Goal: Transaction & Acquisition: Purchase product/service

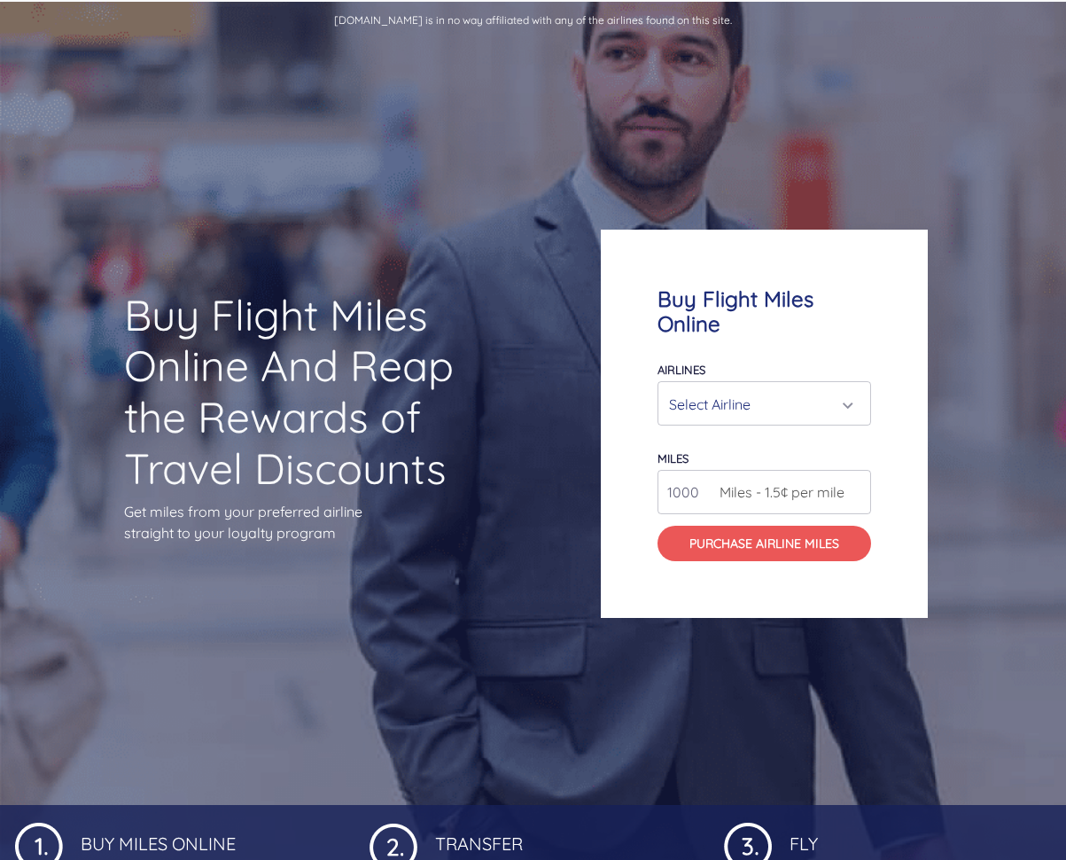
scroll to position [123, 0]
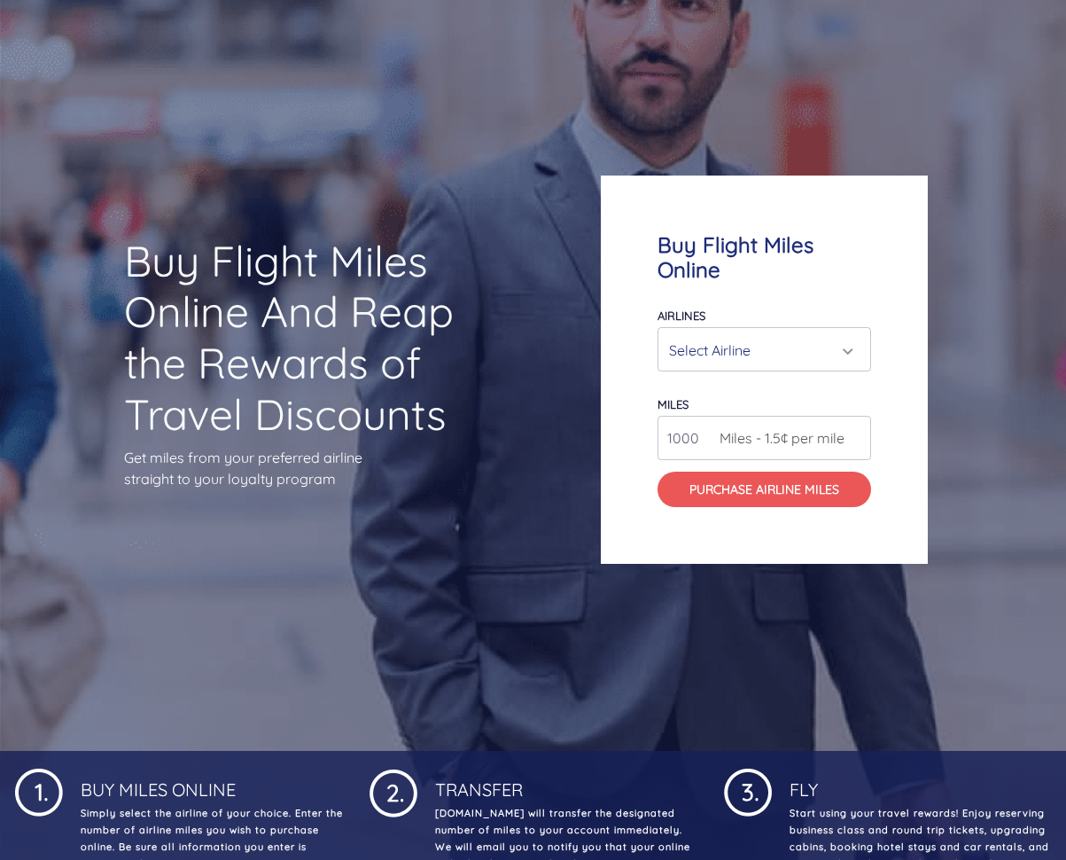
click at [830, 359] on div "Select Airline" at bounding box center [759, 350] width 180 height 34
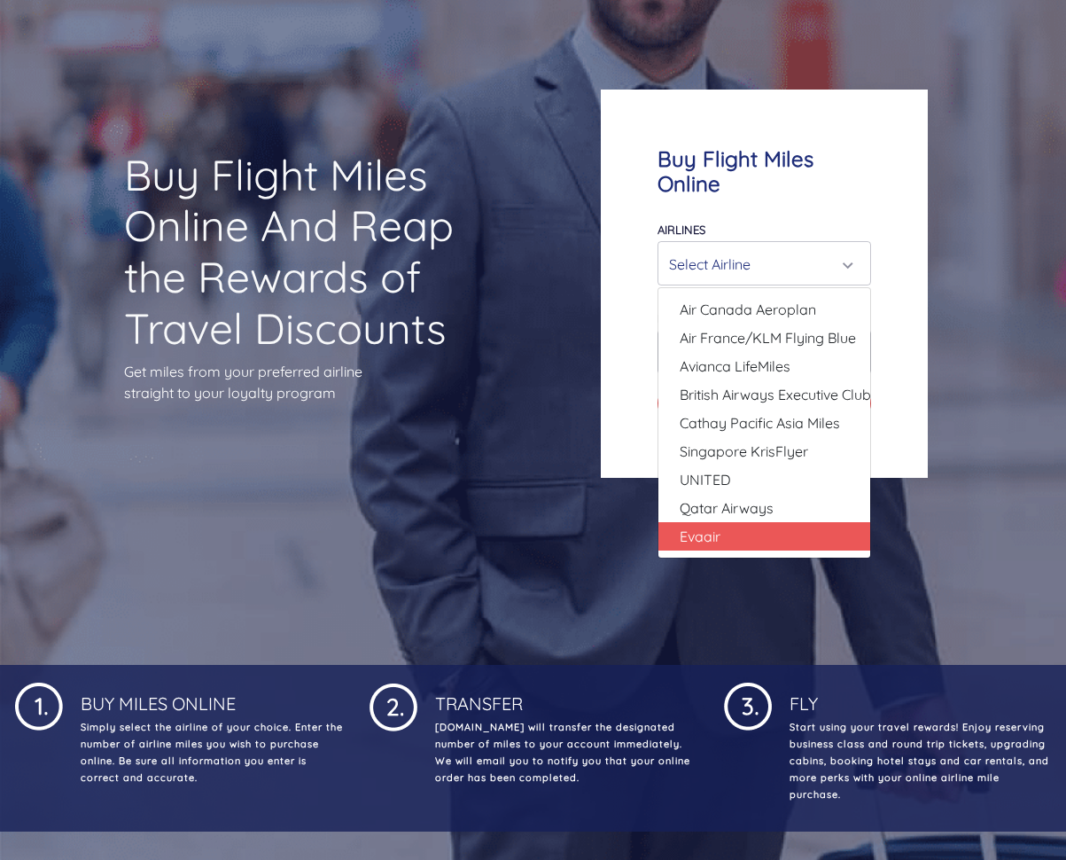
scroll to position [204, 0]
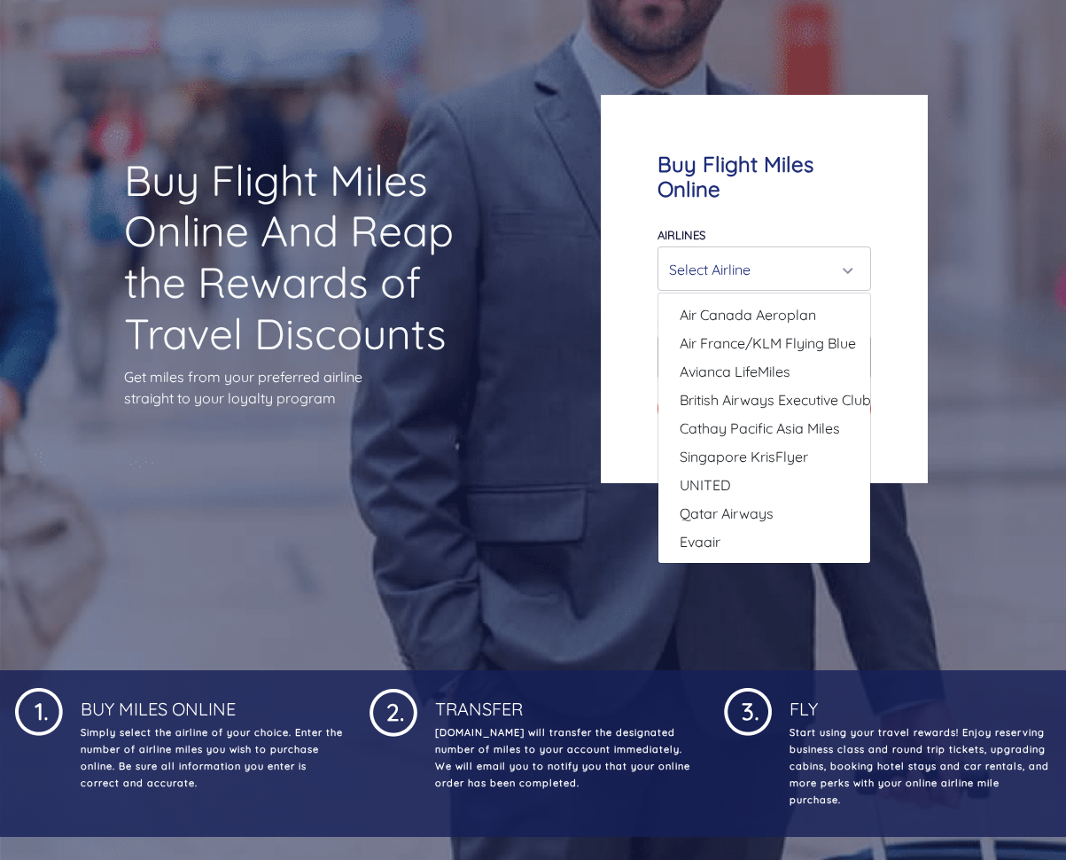
click at [627, 339] on div "Buy Flight Miles Online Airlines Air Canada Aeroplan Air France/KLM Flying Blue…" at bounding box center [764, 289] width 327 height 389
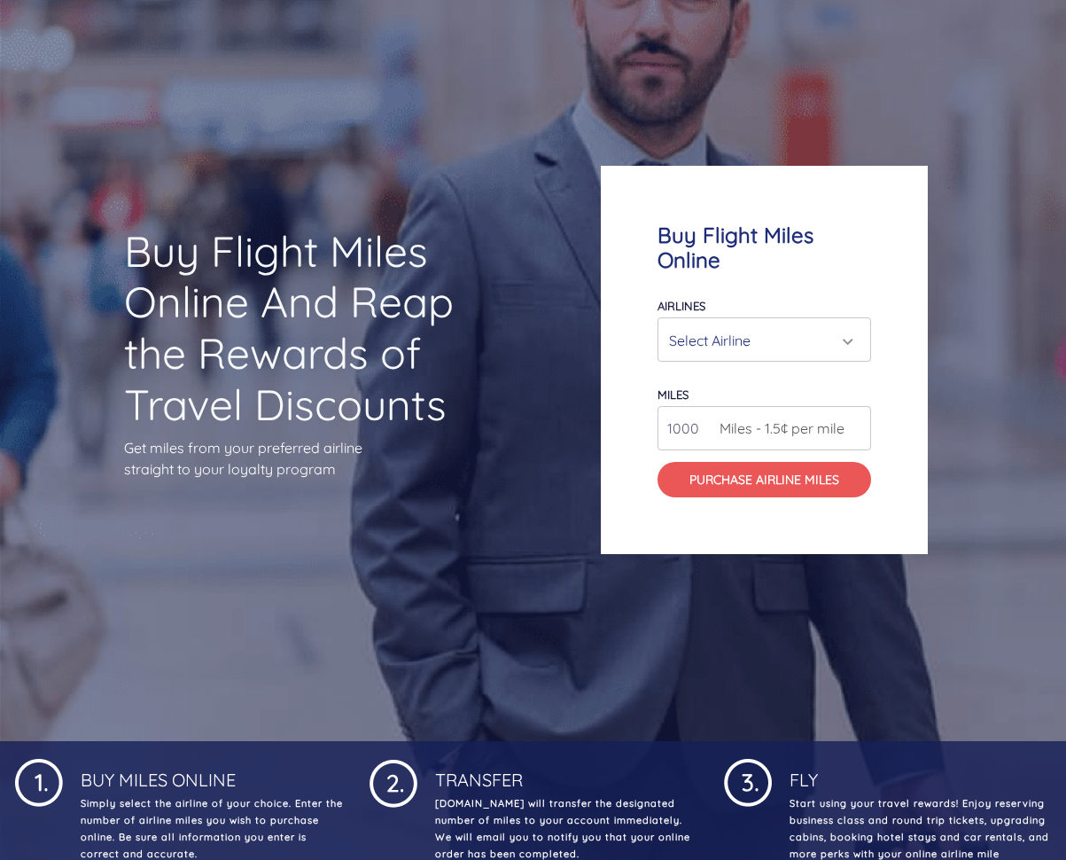
scroll to position [121, 0]
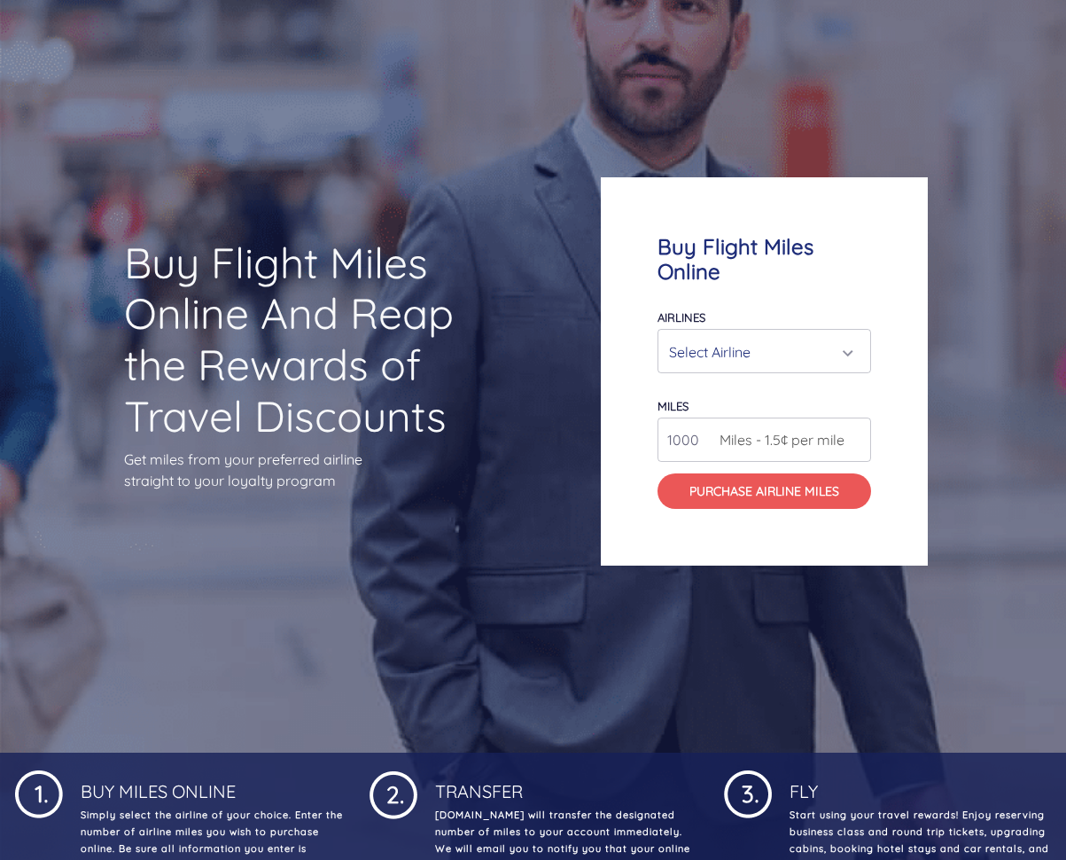
drag, startPoint x: 733, startPoint y: 332, endPoint x: 736, endPoint y: 356, distance: 24.1
click at [733, 332] on div "Select Airline" at bounding box center [764, 351] width 212 height 43
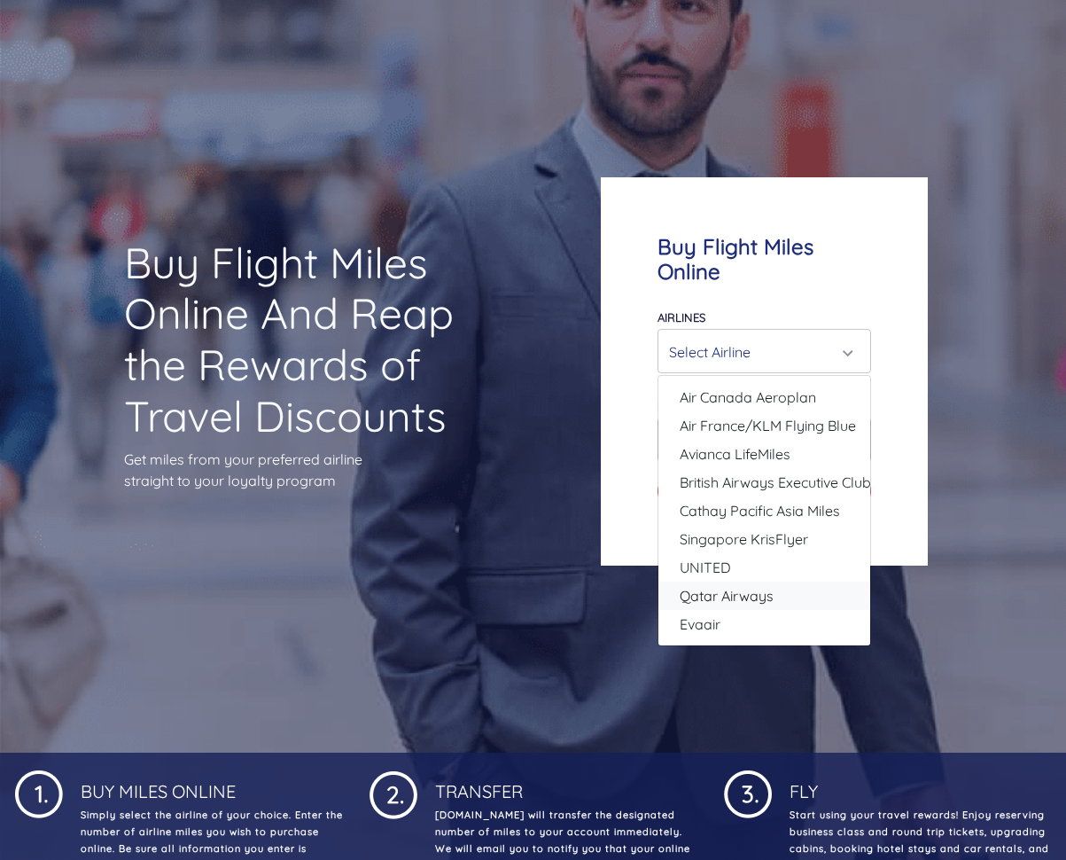
click at [735, 596] on span "Qatar Airways" at bounding box center [727, 595] width 94 height 21
select select "Qatar Airways"
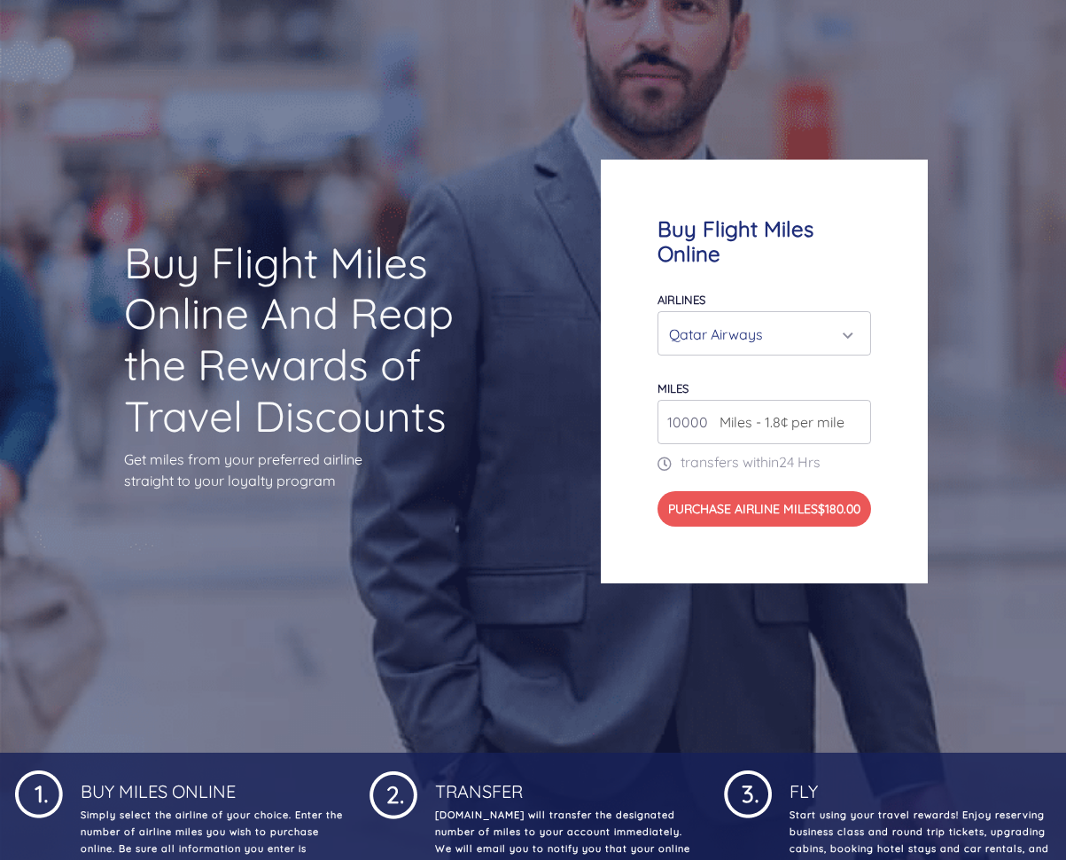
click at [688, 412] on input "10000" at bounding box center [765, 422] width 214 height 44
click at [682, 417] on input "10000" at bounding box center [765, 422] width 214 height 44
click at [861, 414] on input "10000" at bounding box center [765, 422] width 214 height 44
click at [858, 414] on input "10000" at bounding box center [765, 422] width 214 height 44
click at [854, 407] on input "11000" at bounding box center [765, 422] width 214 height 44
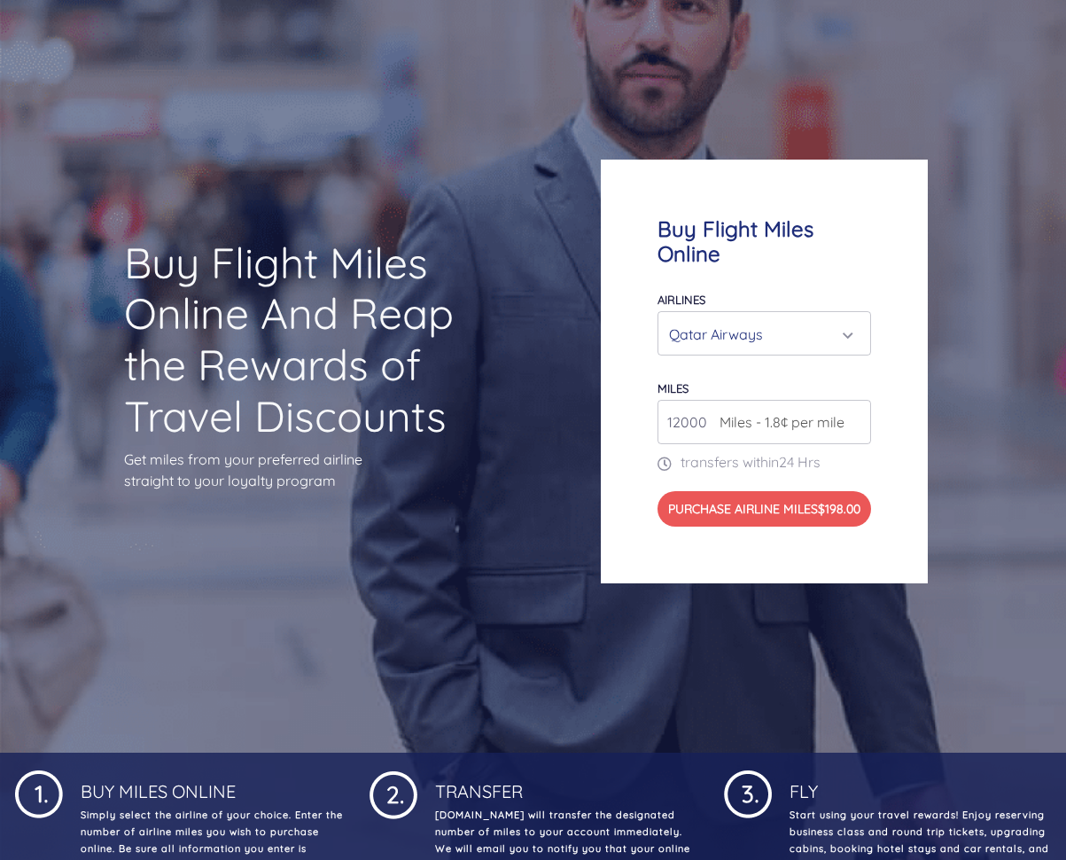
click at [854, 407] on input "12000" at bounding box center [765, 422] width 214 height 44
click at [854, 407] on input "13000" at bounding box center [765, 422] width 214 height 44
click at [854, 407] on input "14000" at bounding box center [765, 422] width 214 height 44
click at [854, 407] on input "15000" at bounding box center [765, 422] width 214 height 44
click at [854, 407] on input "16000" at bounding box center [765, 422] width 214 height 44
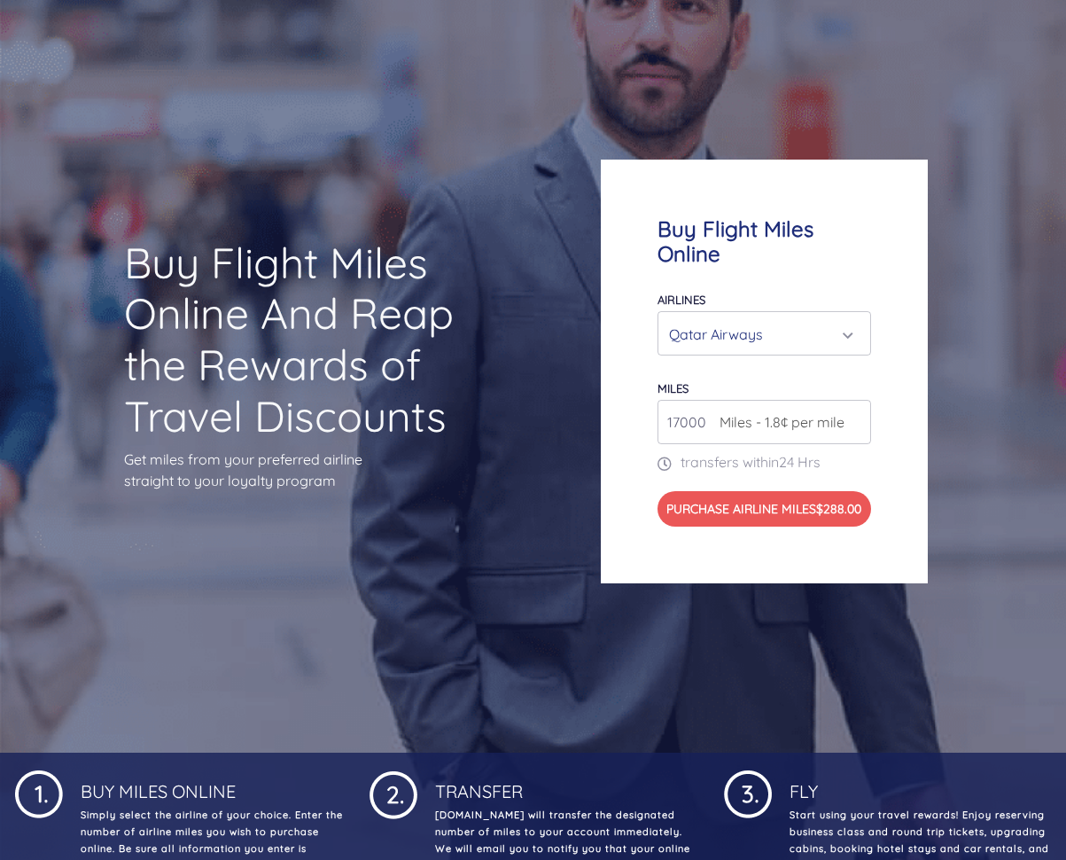
click at [854, 407] on input "17000" at bounding box center [765, 422] width 214 height 44
click at [854, 407] on input "18000" at bounding box center [765, 422] width 214 height 44
click at [854, 407] on input "19000" at bounding box center [765, 422] width 214 height 44
click at [854, 407] on input "20000" at bounding box center [765, 422] width 214 height 44
click at [854, 407] on input "21000" at bounding box center [765, 422] width 214 height 44
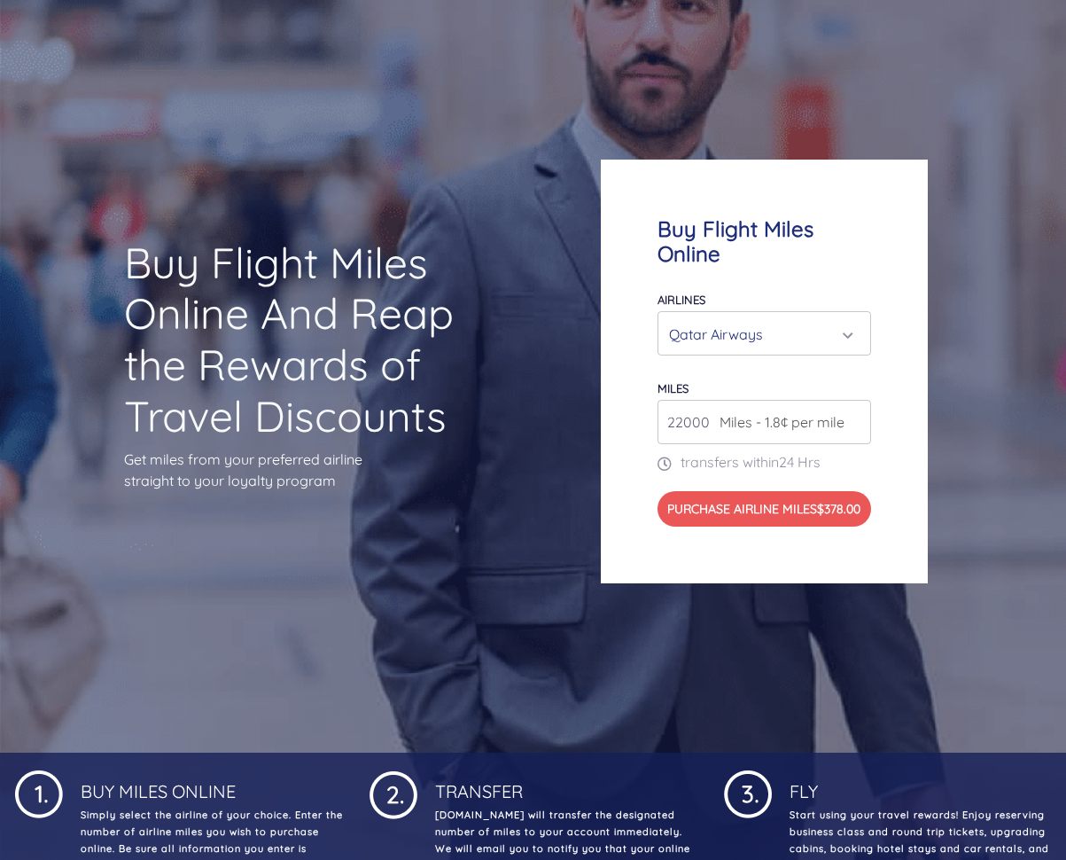
click at [854, 407] on input "22000" at bounding box center [765, 422] width 214 height 44
click at [854, 407] on input "39000" at bounding box center [765, 422] width 214 height 44
click at [693, 417] on input "39000" at bounding box center [765, 422] width 214 height 44
type input "100000"
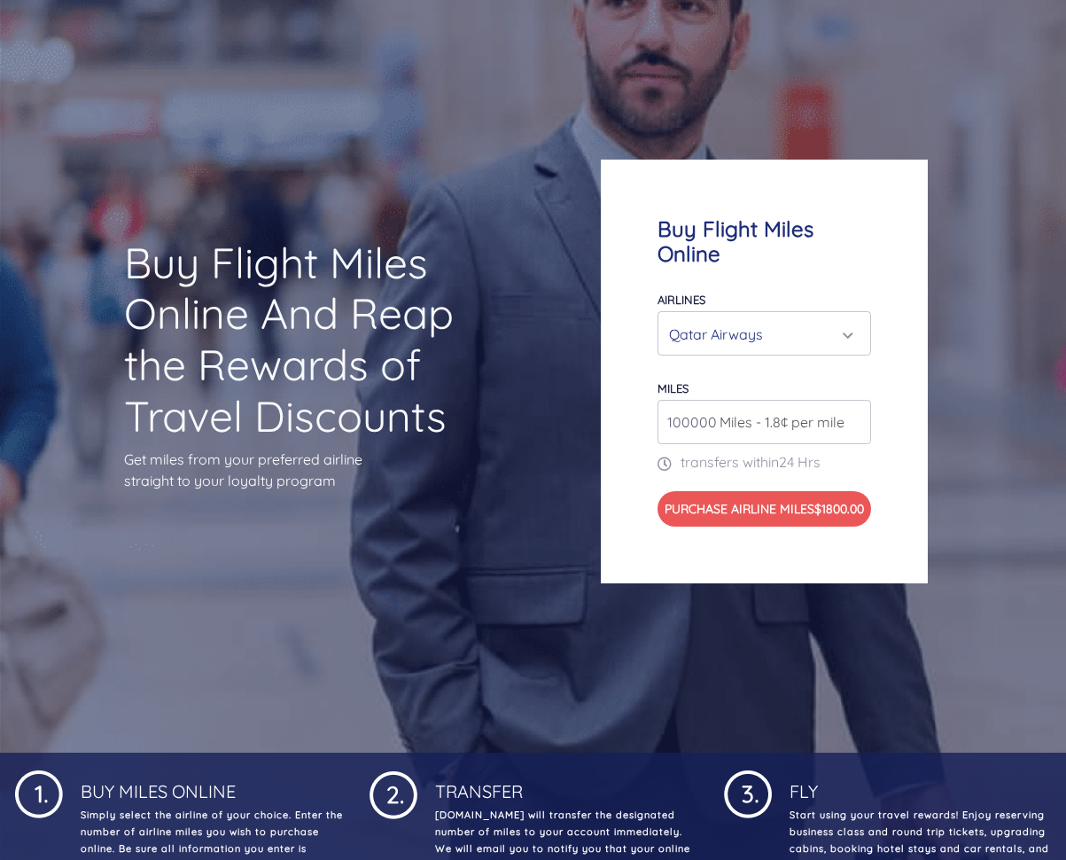
click at [690, 417] on input "100000" at bounding box center [765, 422] width 214 height 44
